Goal: Transaction & Acquisition: Purchase product/service

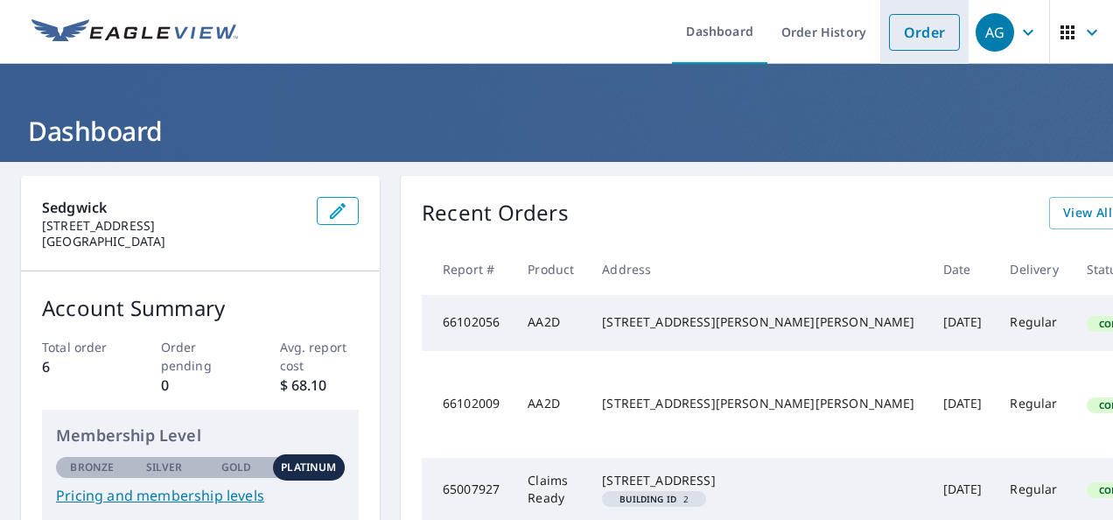
click at [903, 44] on link "Order" at bounding box center [924, 32] width 71 height 37
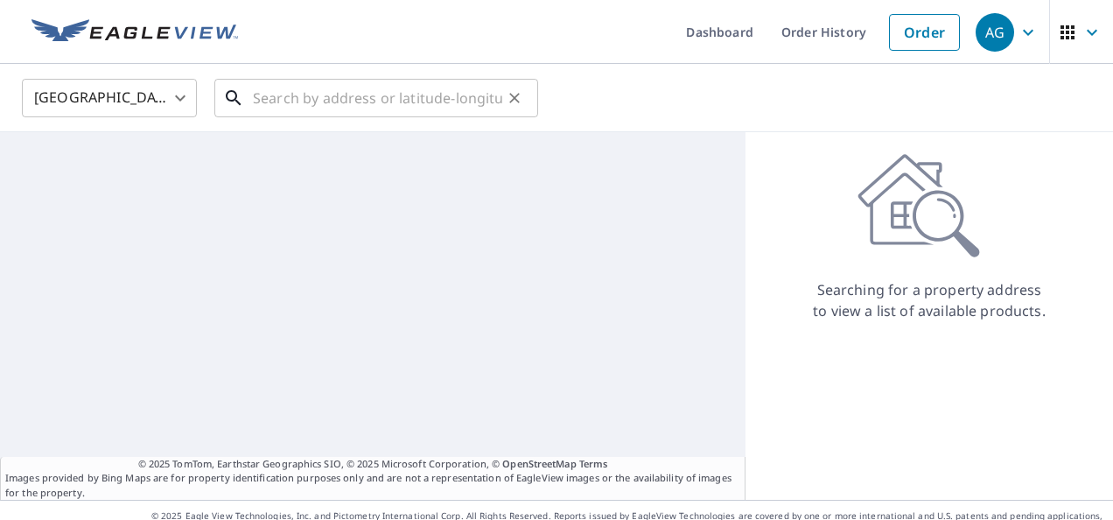
click at [361, 92] on input "text" at bounding box center [377, 98] width 249 height 49
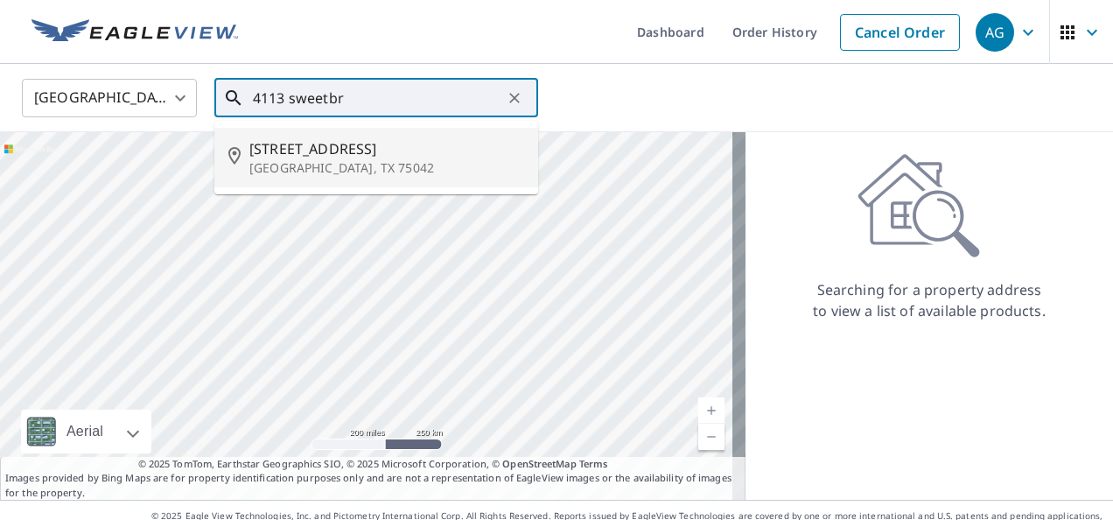
click at [340, 140] on span "[STREET_ADDRESS]" at bounding box center [386, 148] width 275 height 21
type input "[STREET_ADDRESS][PERSON_NAME]"
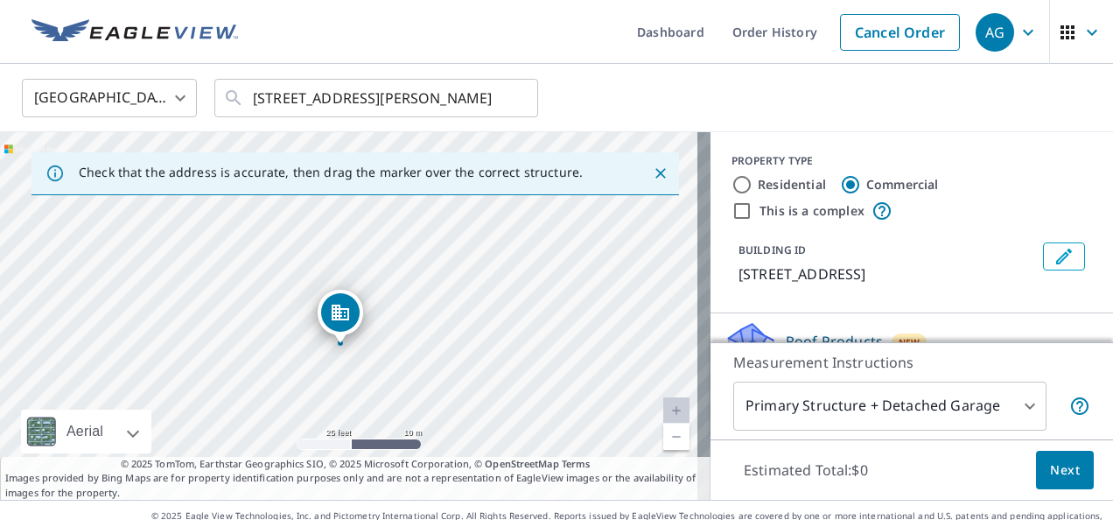
click at [675, 214] on div "[STREET_ADDRESS][PERSON_NAME]" at bounding box center [355, 316] width 711 height 368
drag, startPoint x: 675, startPoint y: 214, endPoint x: 349, endPoint y: 315, distance: 340.8
click at [739, 182] on input "Residential" at bounding box center [742, 184] width 21 height 21
radio input "true"
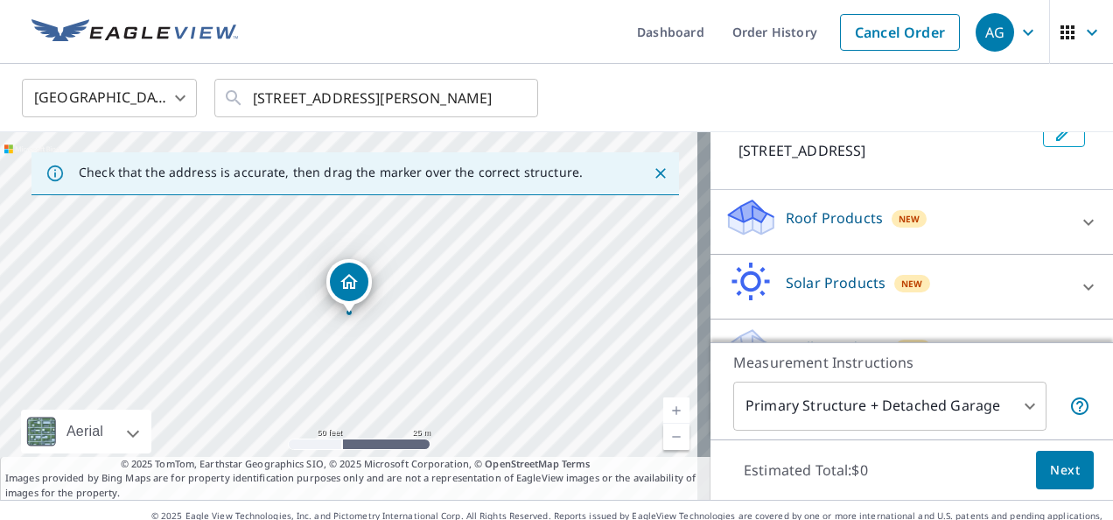
scroll to position [124, 0]
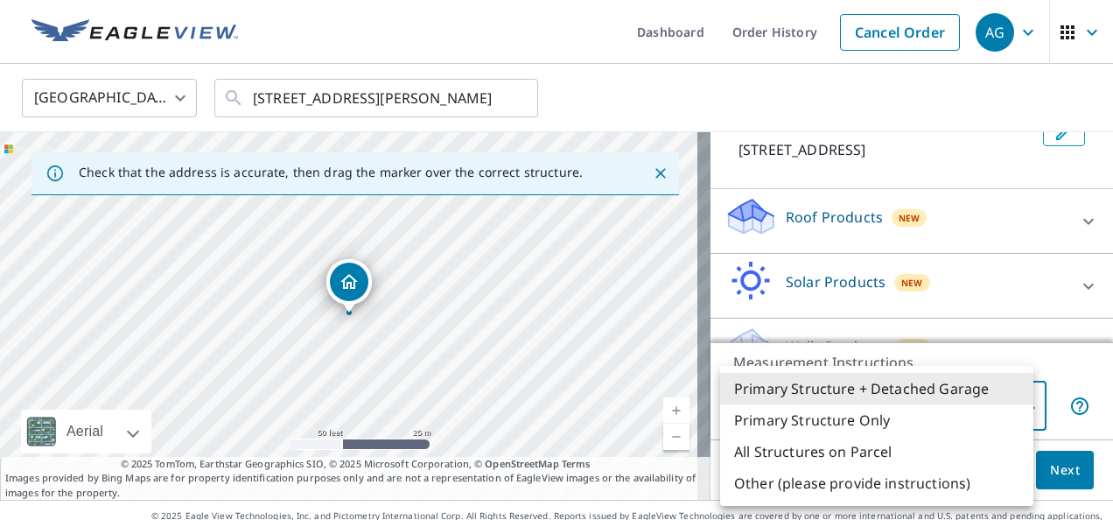
click at [1019, 401] on body "AG AG Dashboard Order History Cancel Order AG [GEOGRAPHIC_DATA] [GEOGRAPHIC_DAT…" at bounding box center [556, 260] width 1113 height 520
click at [875, 431] on li "Primary Structure Only" at bounding box center [876, 420] width 313 height 32
type input "2"
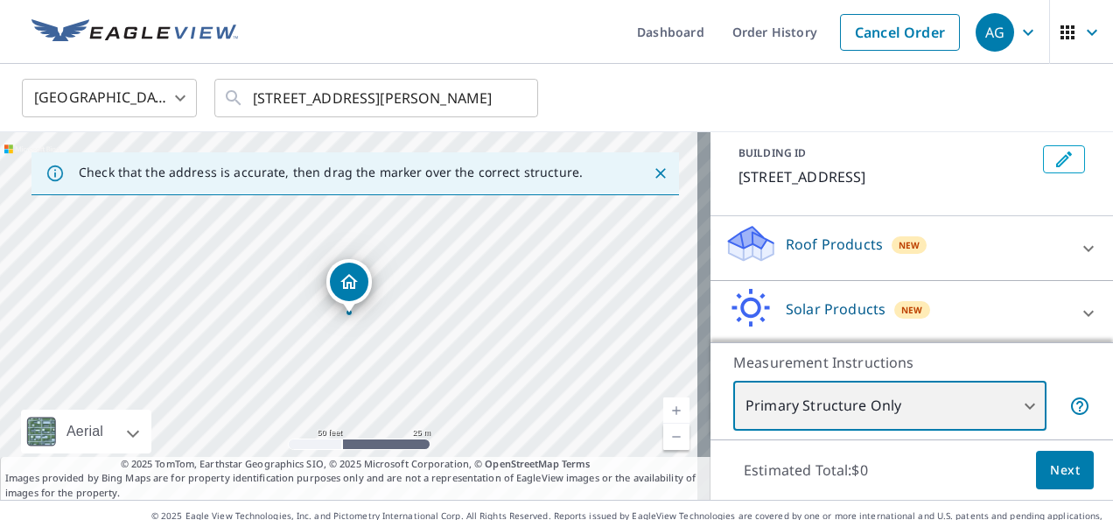
scroll to position [95, 0]
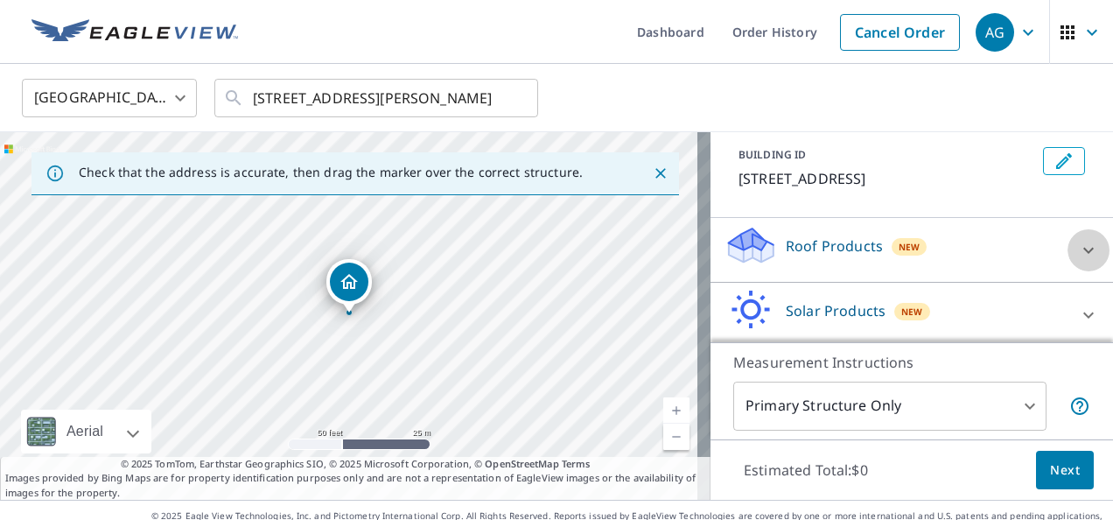
click at [1078, 246] on icon at bounding box center [1088, 250] width 21 height 21
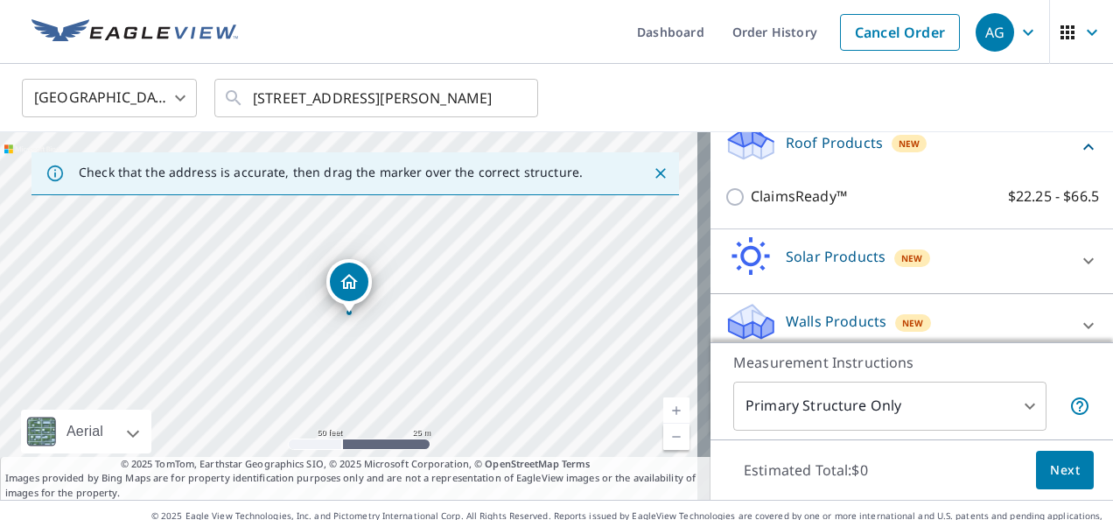
scroll to position [207, 0]
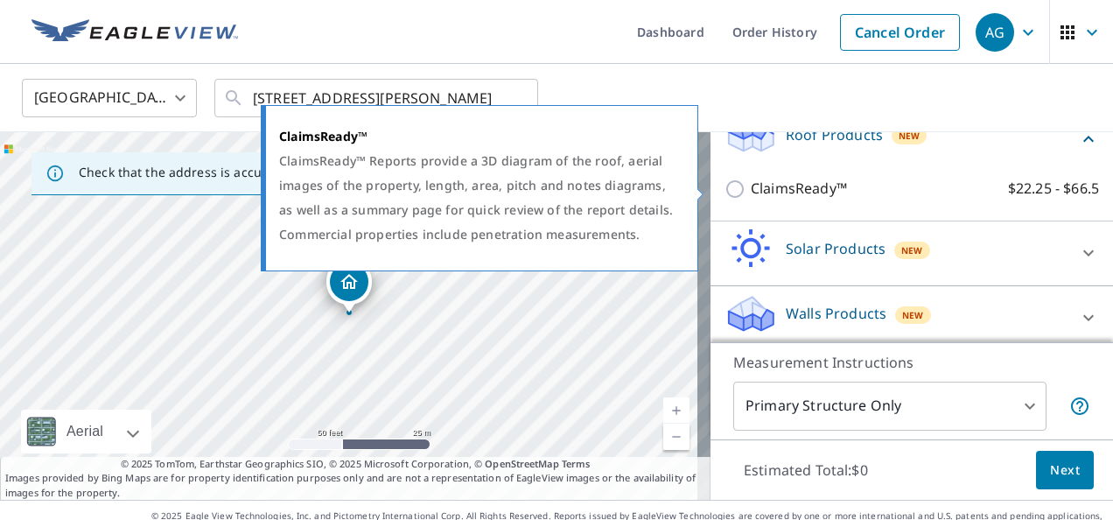
click at [728, 185] on input "ClaimsReady™ $22.25 - $66.5" at bounding box center [738, 189] width 26 height 21
checkbox input "true"
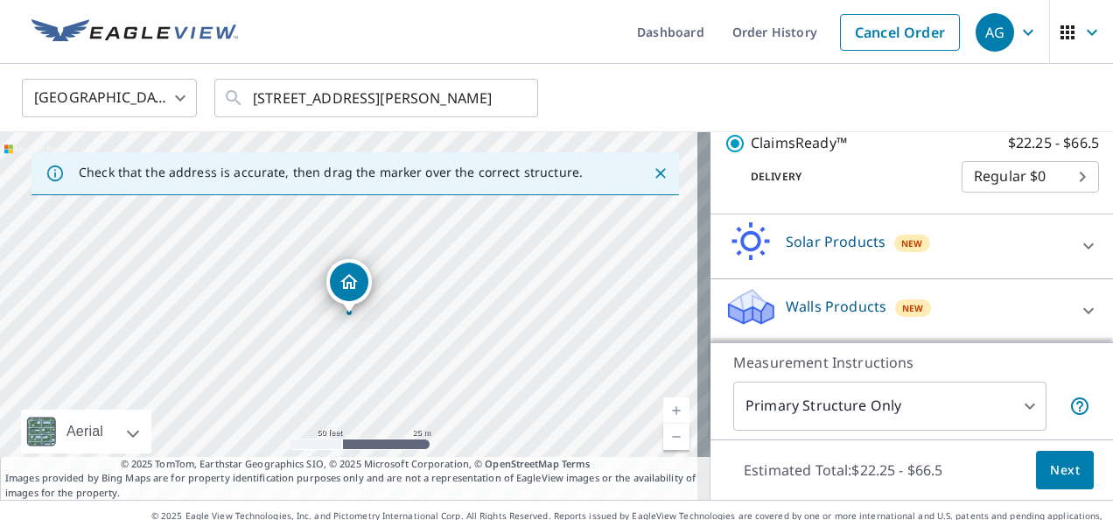
scroll to position [25, 0]
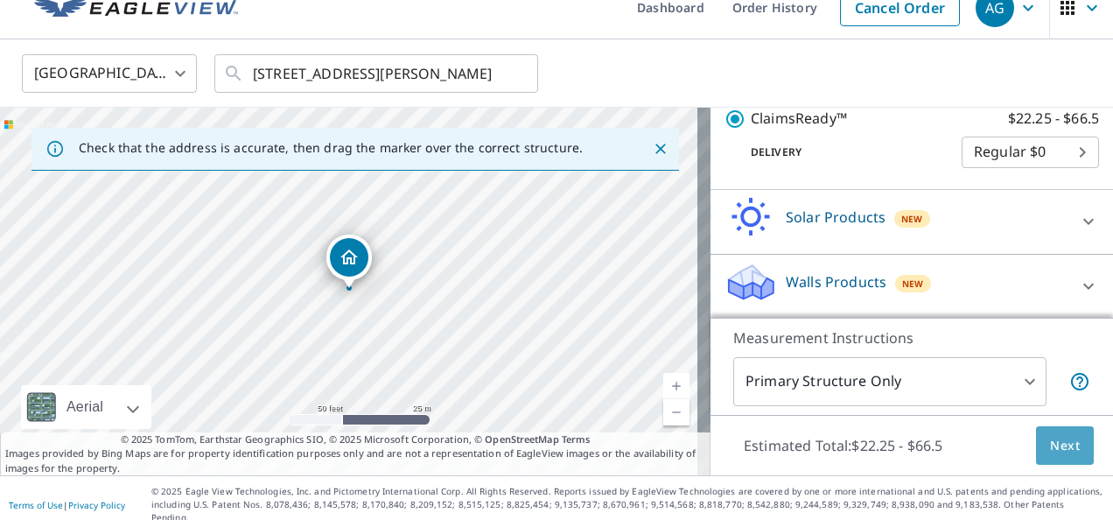
click at [1050, 436] on span "Next" at bounding box center [1065, 446] width 30 height 22
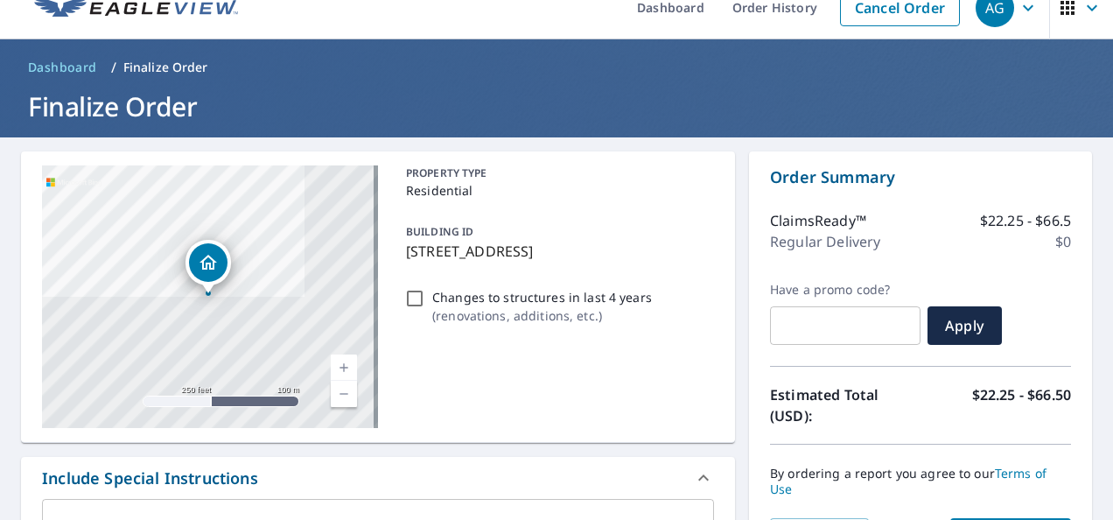
click at [1012, 251] on div "Regular Delivery $0" at bounding box center [920, 241] width 301 height 21
click at [415, 292] on input "Changes to structures in last 4 years ( renovations, additions, etc. )" at bounding box center [414, 298] width 21 height 21
checkbox input "false"
click at [602, 214] on div "BUILDING ID [STREET_ADDRESS]" at bounding box center [556, 241] width 315 height 55
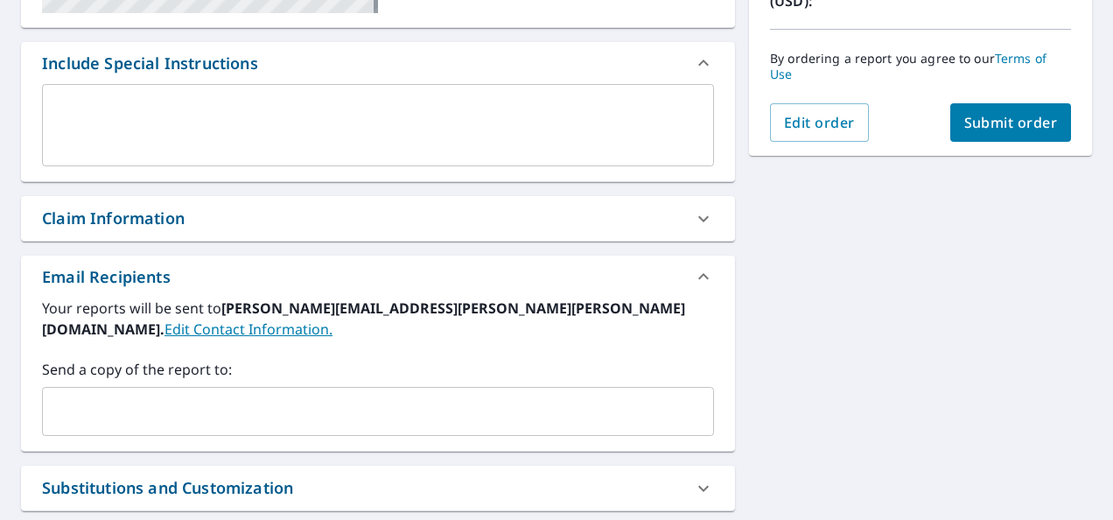
scroll to position [441, 0]
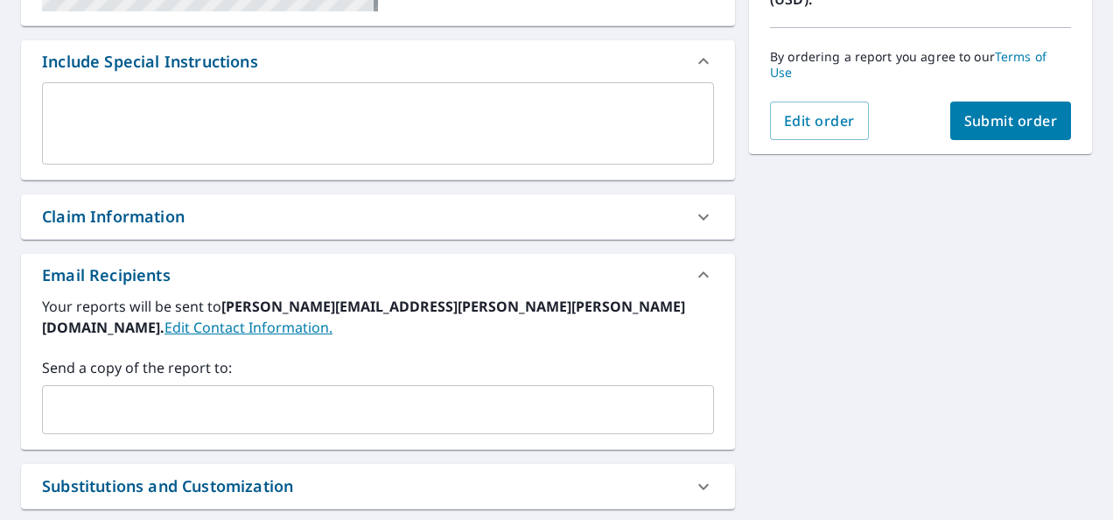
click at [466, 205] on div "Claim Information" at bounding box center [362, 217] width 641 height 24
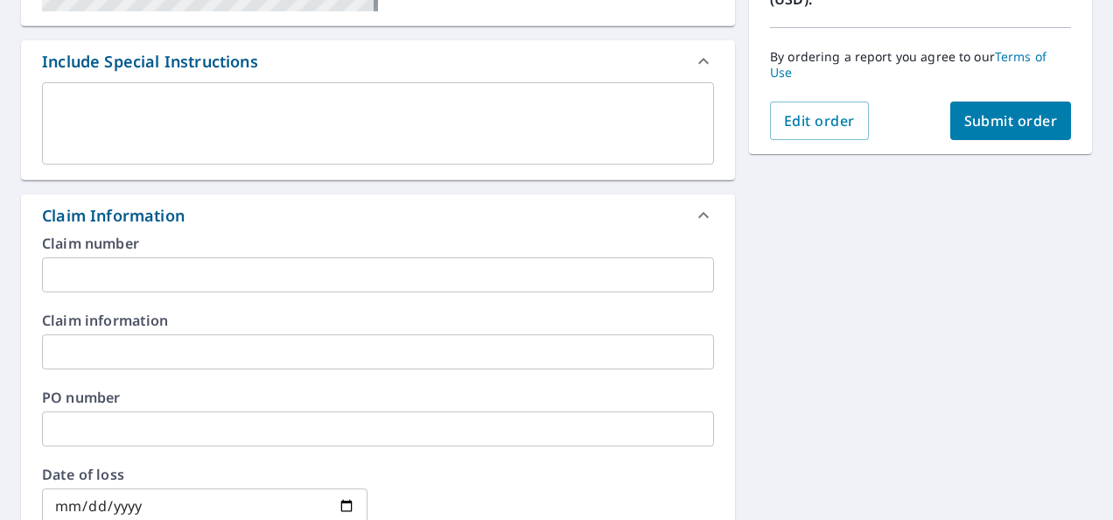
click at [151, 258] on input "text" at bounding box center [378, 274] width 672 height 35
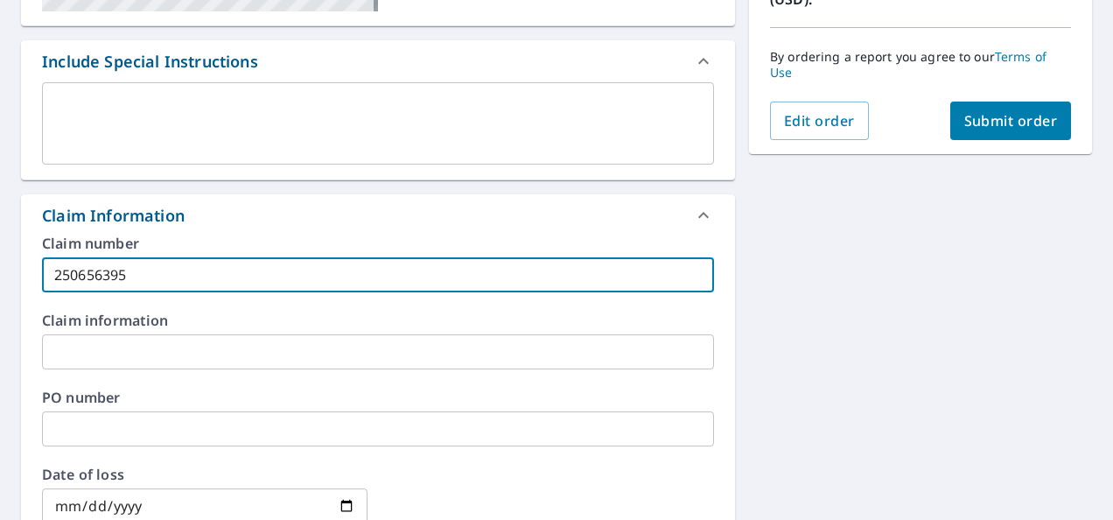
type input "250656395"
click at [160, 348] on input "text" at bounding box center [378, 351] width 672 height 35
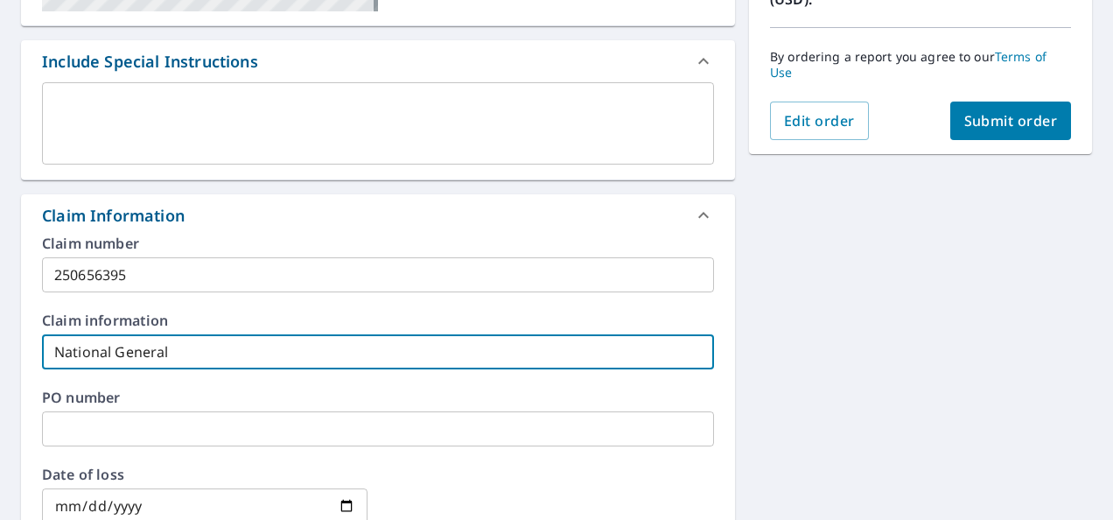
type input "National General"
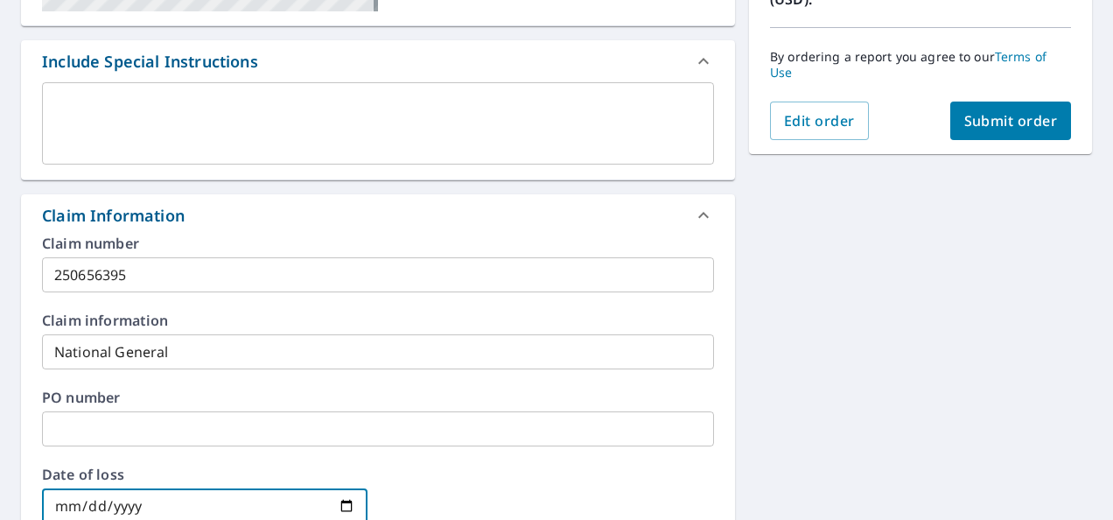
click at [133, 495] on input "date" at bounding box center [205, 505] width 326 height 35
click at [341, 509] on input "date" at bounding box center [205, 505] width 326 height 35
type input "[DATE]"
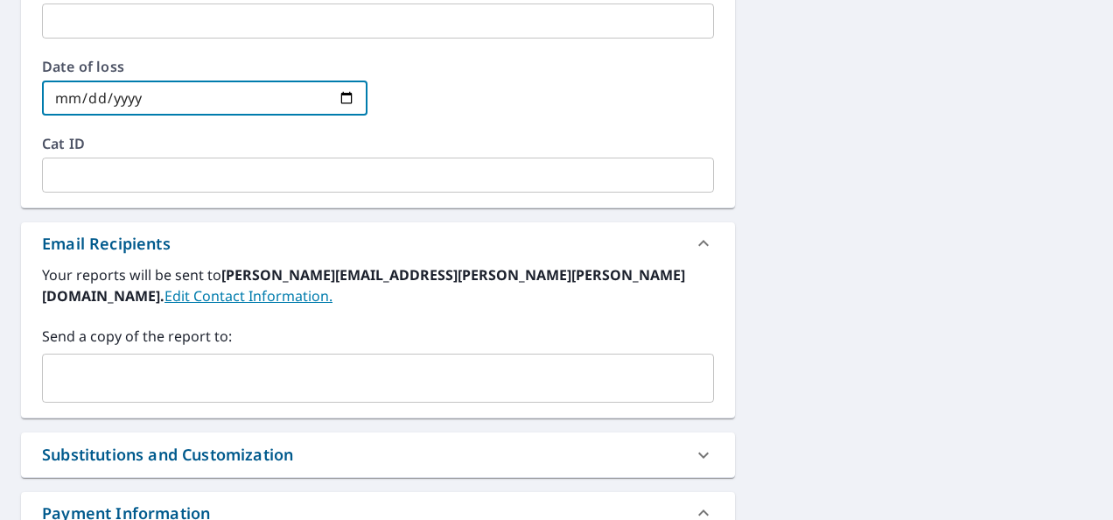
scroll to position [968, 0]
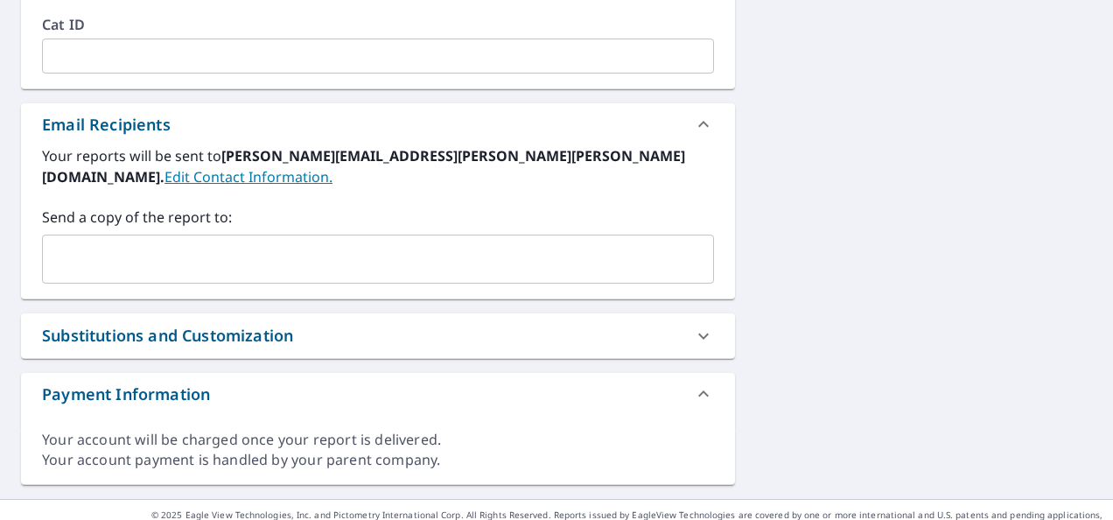
click at [497, 324] on div "Substitutions and Customization" at bounding box center [362, 336] width 641 height 24
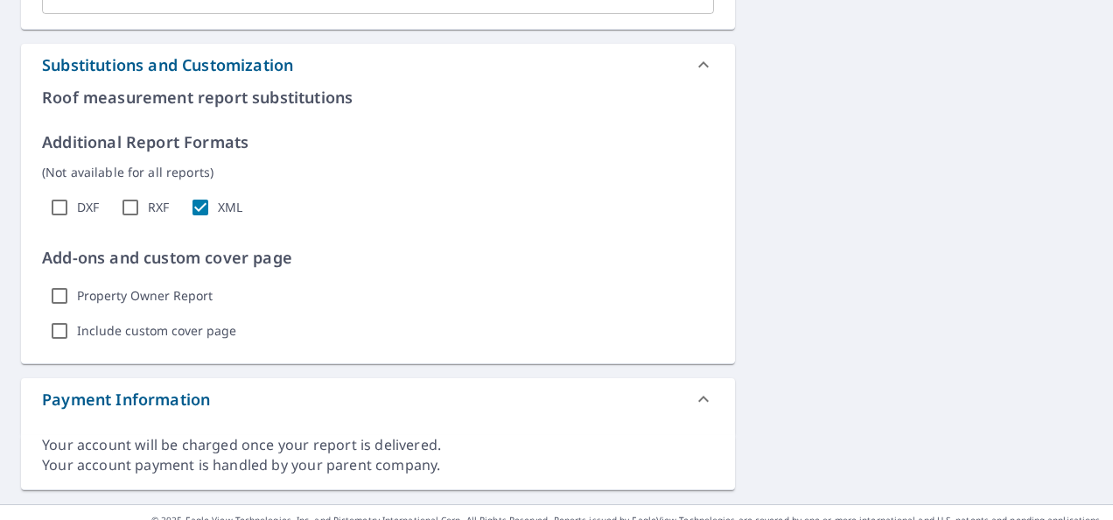
scroll to position [1243, 0]
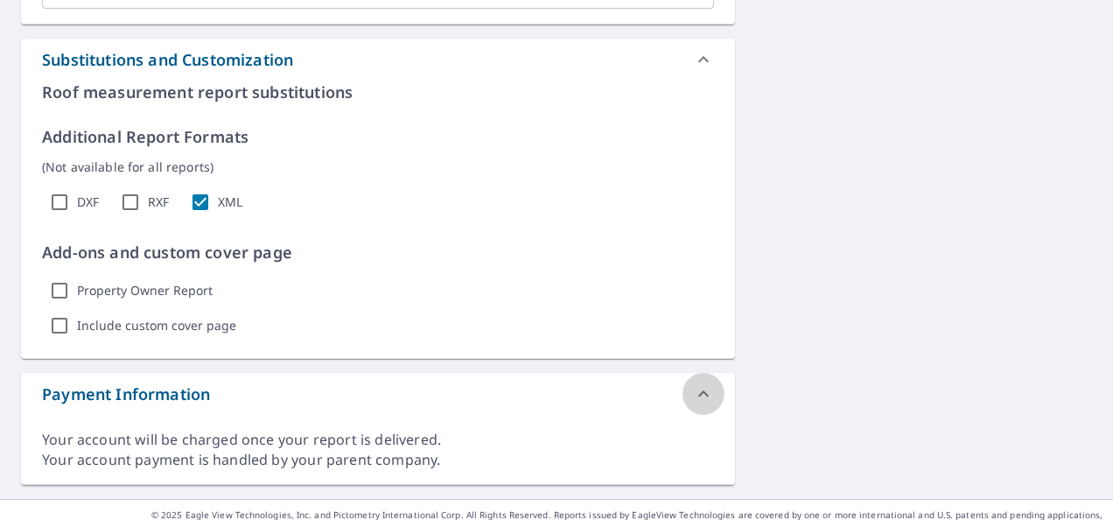
click at [693, 383] on icon at bounding box center [703, 393] width 21 height 21
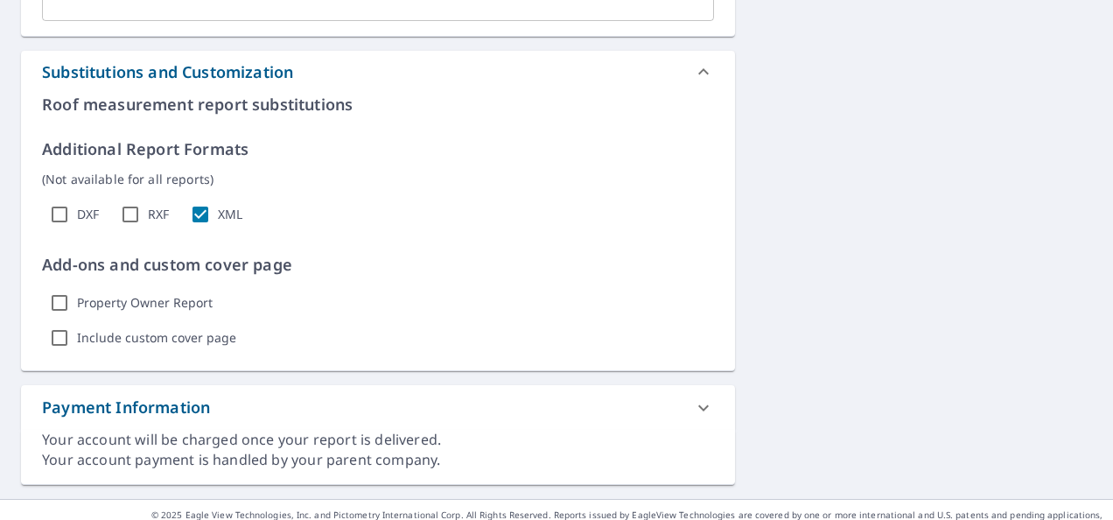
click at [702, 61] on icon at bounding box center [703, 71] width 21 height 21
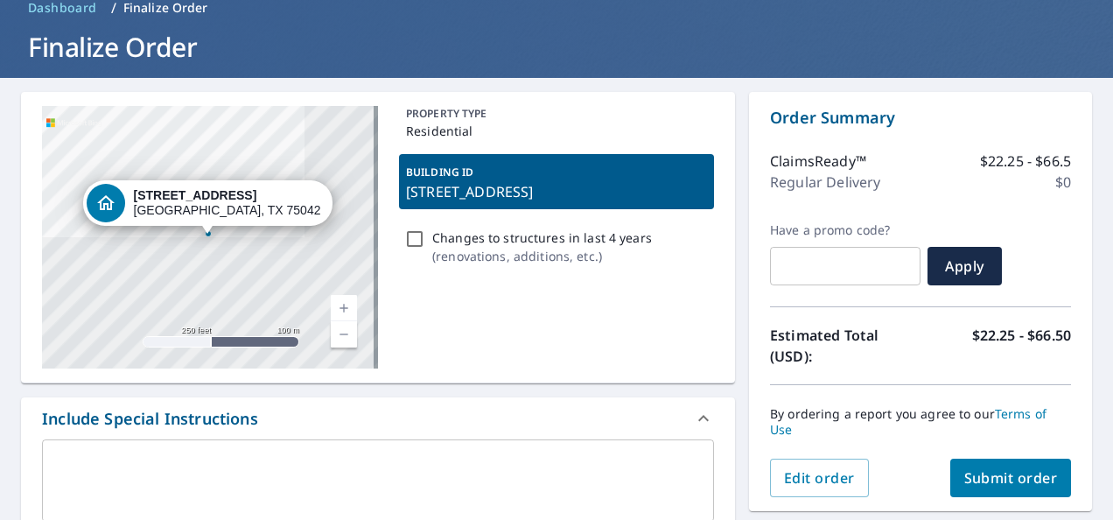
scroll to position [87, 0]
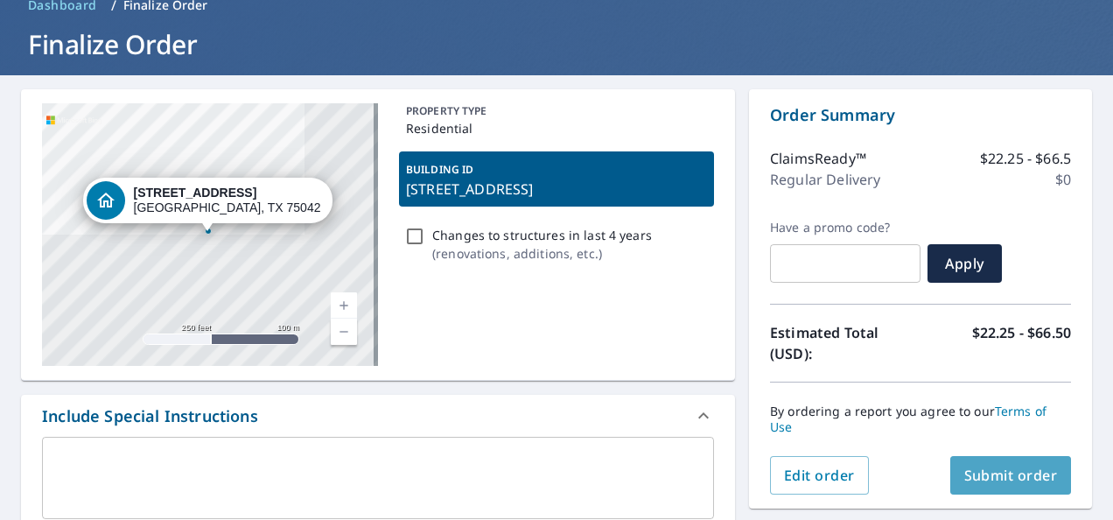
click at [965, 471] on span "Submit order" at bounding box center [1012, 475] width 94 height 19
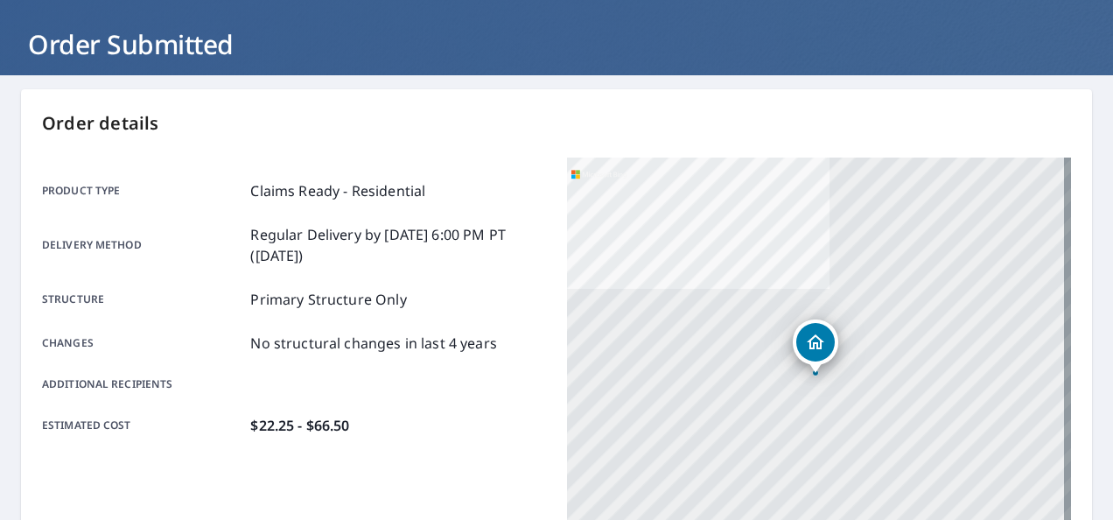
scroll to position [509, 0]
